Goal: Information Seeking & Learning: Check status

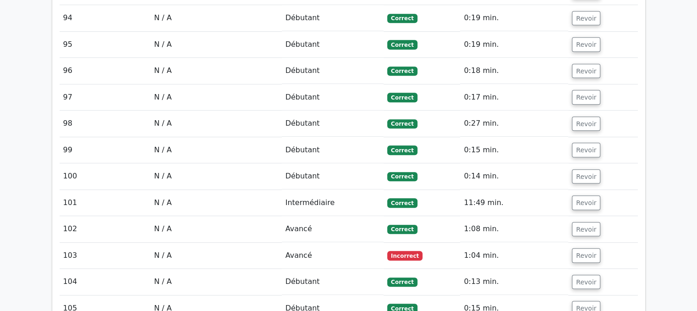
scroll to position [4168, 0]
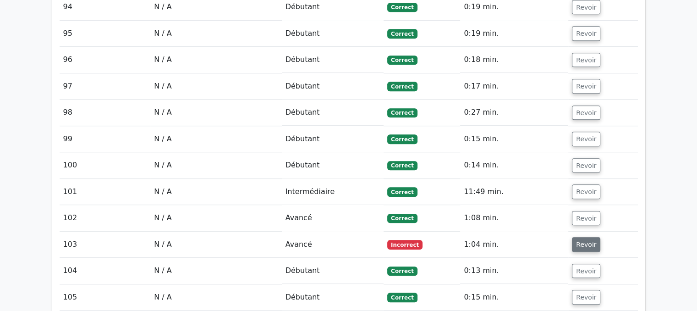
click at [585, 240] on font "Revoir" at bounding box center [586, 243] width 20 height 7
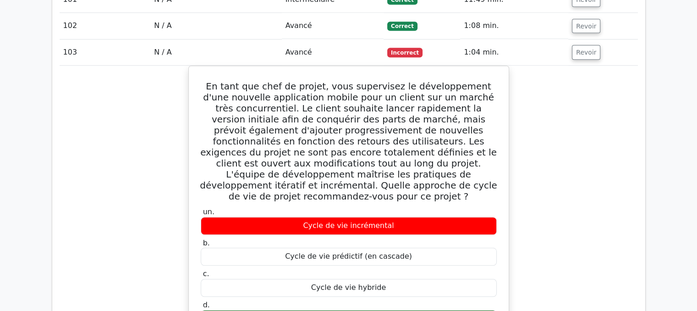
scroll to position [4449, 0]
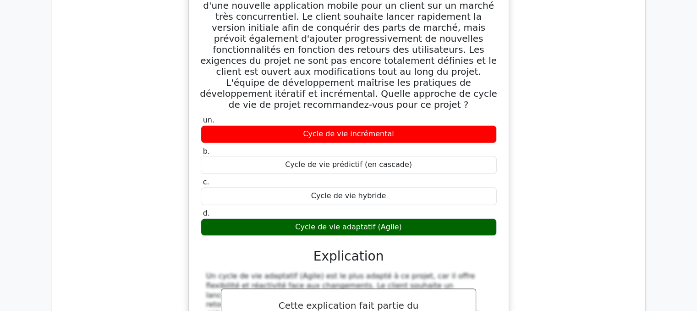
drag, startPoint x: 208, startPoint y: 43, endPoint x: 420, endPoint y: 128, distance: 227.9
click at [420, 128] on div "En tant que chef de projet, vous supervisez le développement d'une nouvelle app…" at bounding box center [348, 192] width 312 height 429
copy div "Lo ipsu dol sita co adipis, elit seddoeiusm te incididuntutl e'dol magnaali eni…"
click at [453, 187] on div "Cycle de vie hybride" at bounding box center [349, 196] width 296 height 18
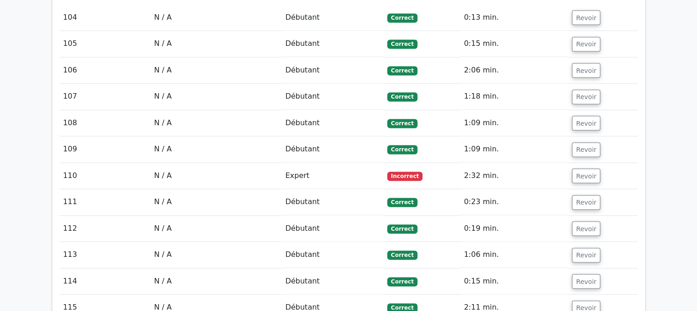
scroll to position [4883, 0]
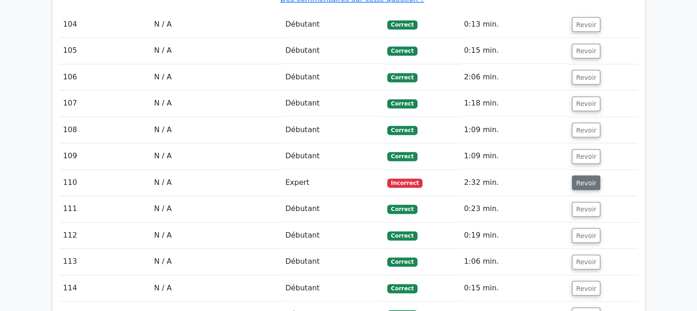
click at [581, 179] on font "Revoir" at bounding box center [586, 182] width 20 height 7
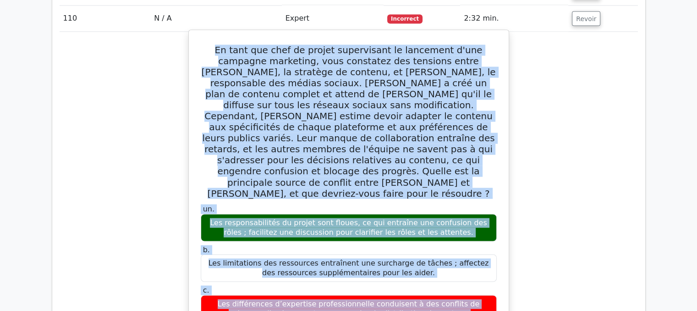
scroll to position [5097, 0]
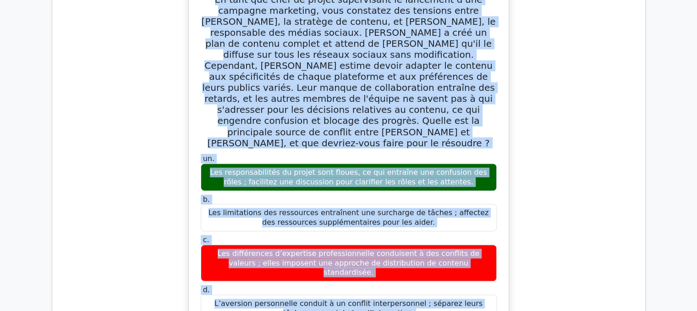
drag, startPoint x: 206, startPoint y: 79, endPoint x: 420, endPoint y: 186, distance: 238.4
click at [420, 186] on div "En tant que chef de projet supervisant le lancement d'une campagne marketing, v…" at bounding box center [348, 315] width 312 height 665
copy div "Lo ipsu dol sita co adipis elitseddoei te incididun u'lab etdolore magnaaliq, e…"
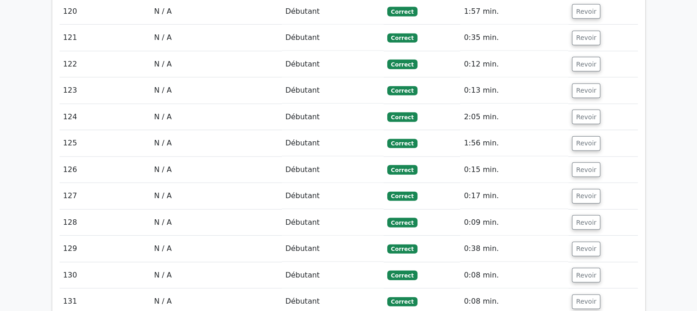
scroll to position [6073, 0]
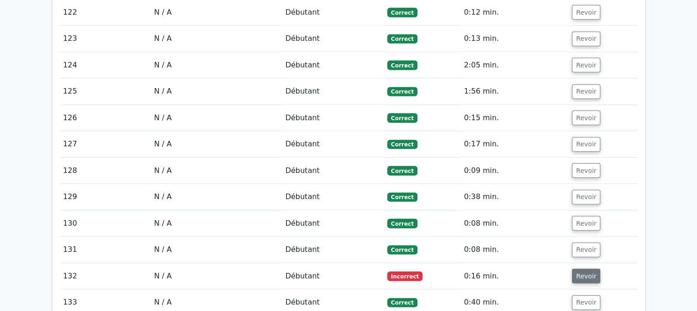
click at [579, 272] on font "Revoir" at bounding box center [586, 275] width 20 height 7
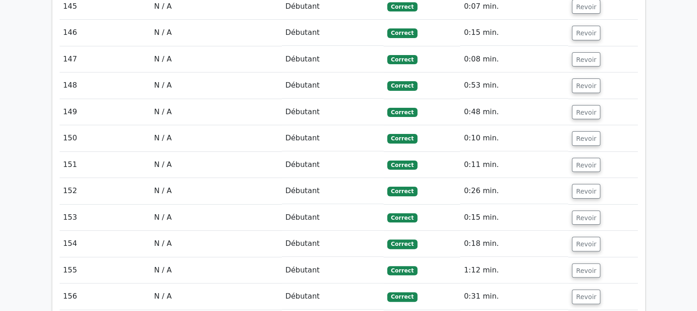
scroll to position [7202, 0]
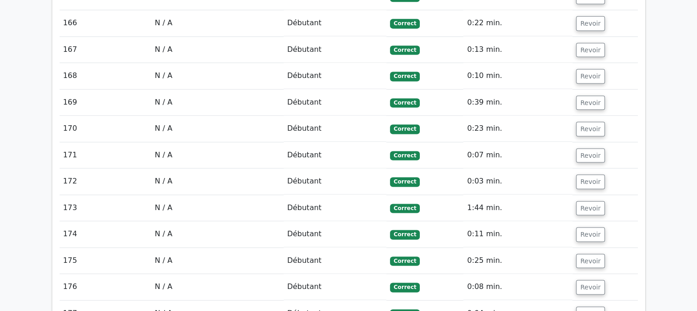
scroll to position [8296, 0]
